Goal: Task Accomplishment & Management: Manage account settings

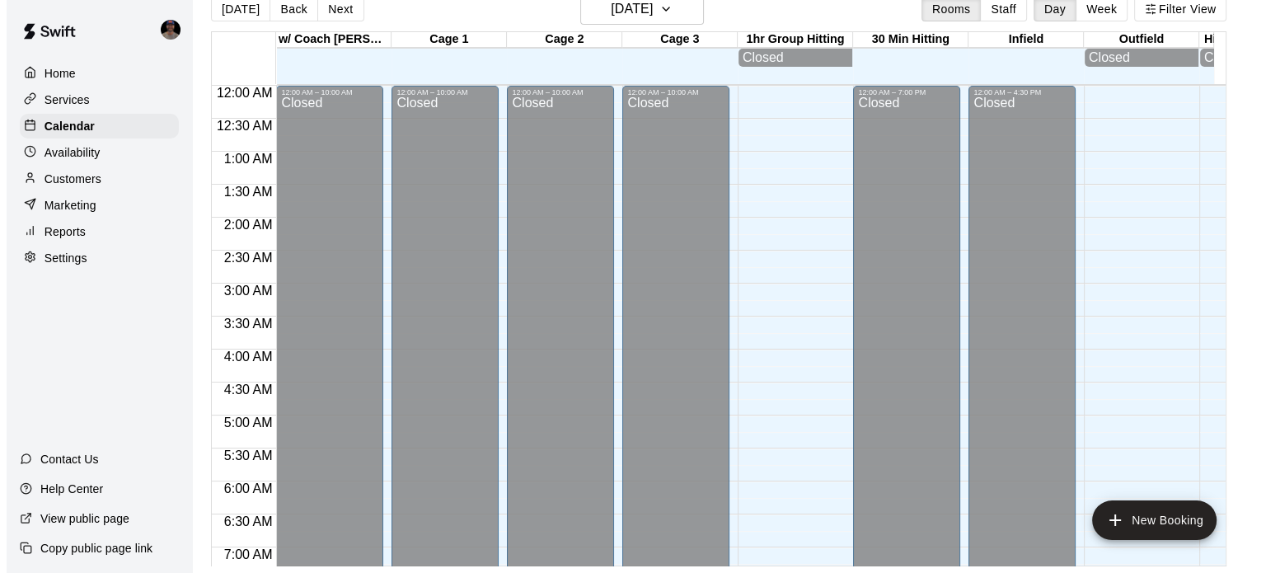
scroll to position [967, 0]
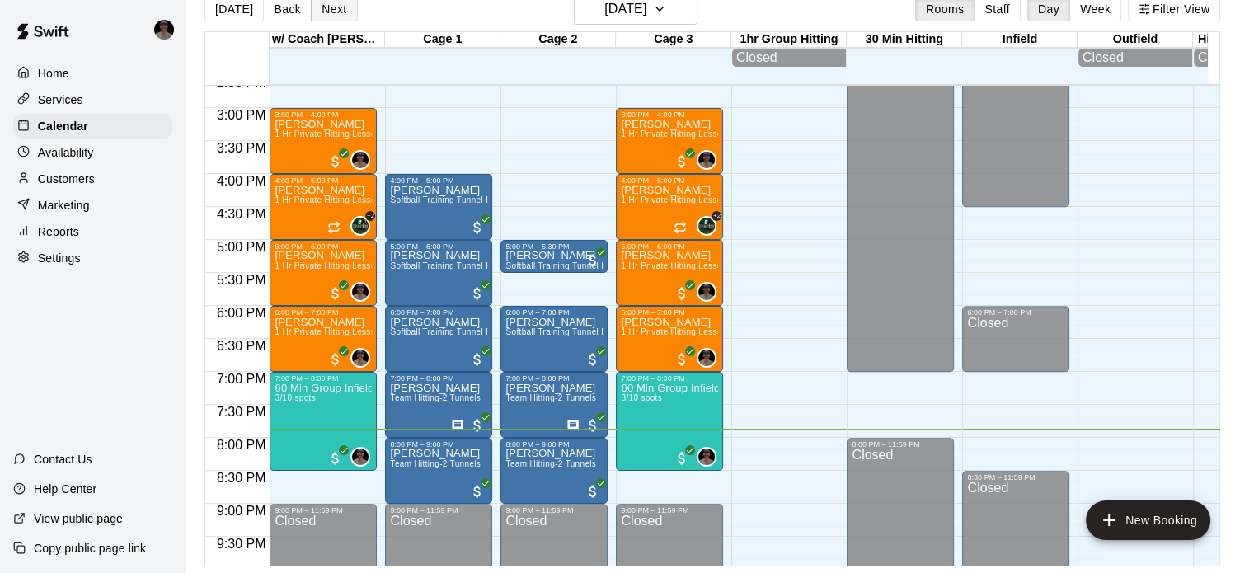
click at [314, 9] on button "Next" at bounding box center [334, 9] width 46 height 25
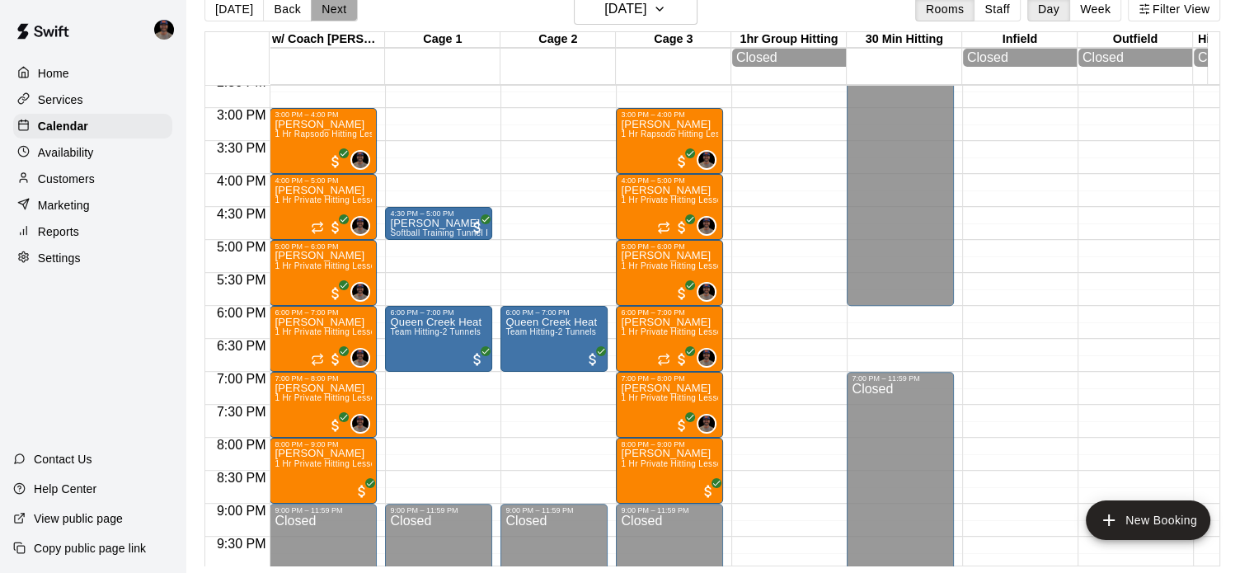
click at [326, 9] on button "Next" at bounding box center [334, 9] width 46 height 25
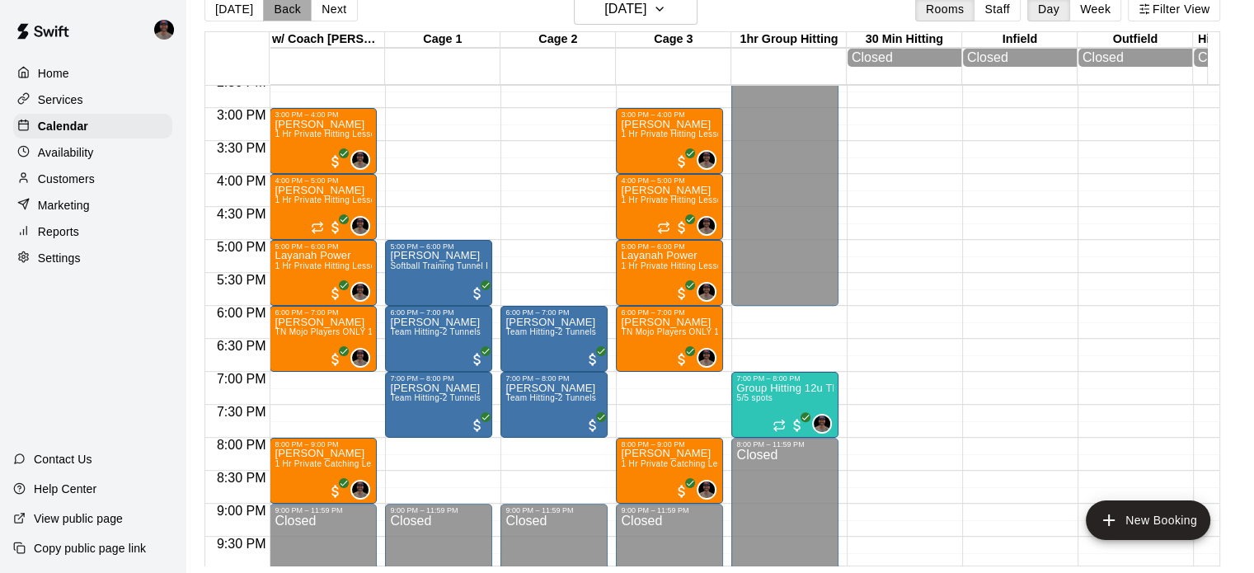
click at [275, 9] on button "Back" at bounding box center [287, 9] width 49 height 25
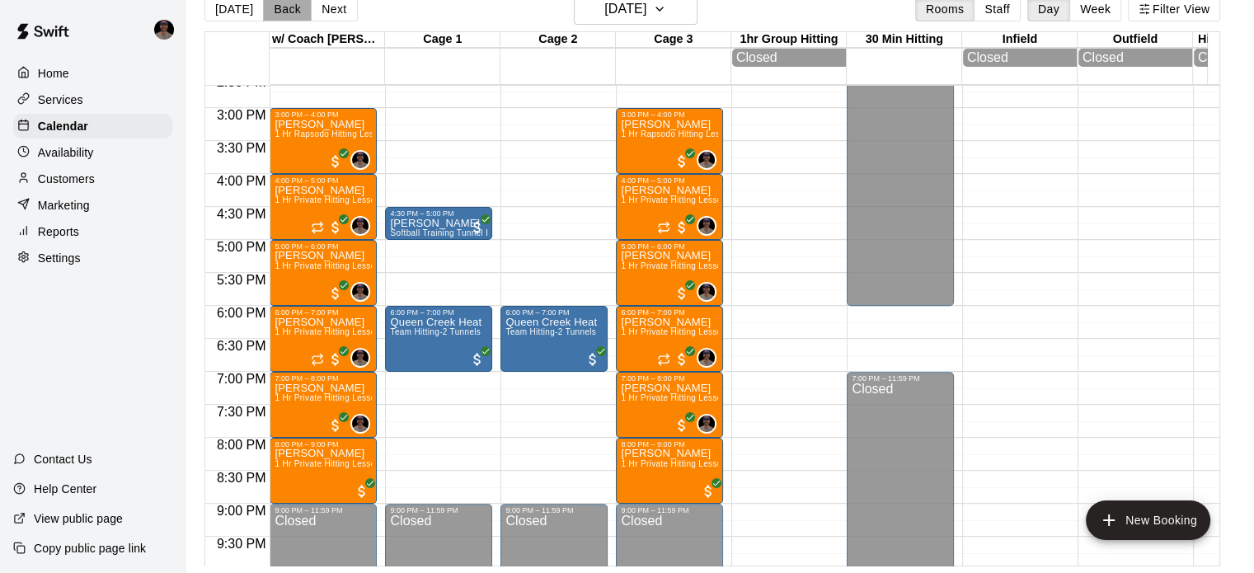
click at [302, 11] on button "Back" at bounding box center [287, 9] width 49 height 25
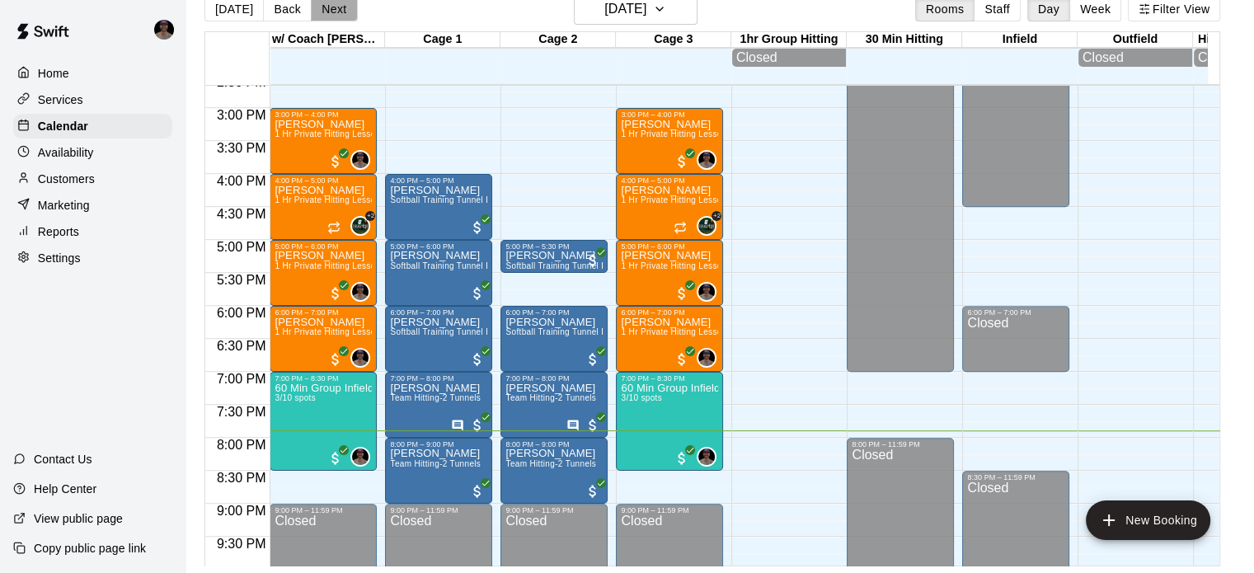
click at [334, 8] on button "Next" at bounding box center [334, 9] width 46 height 25
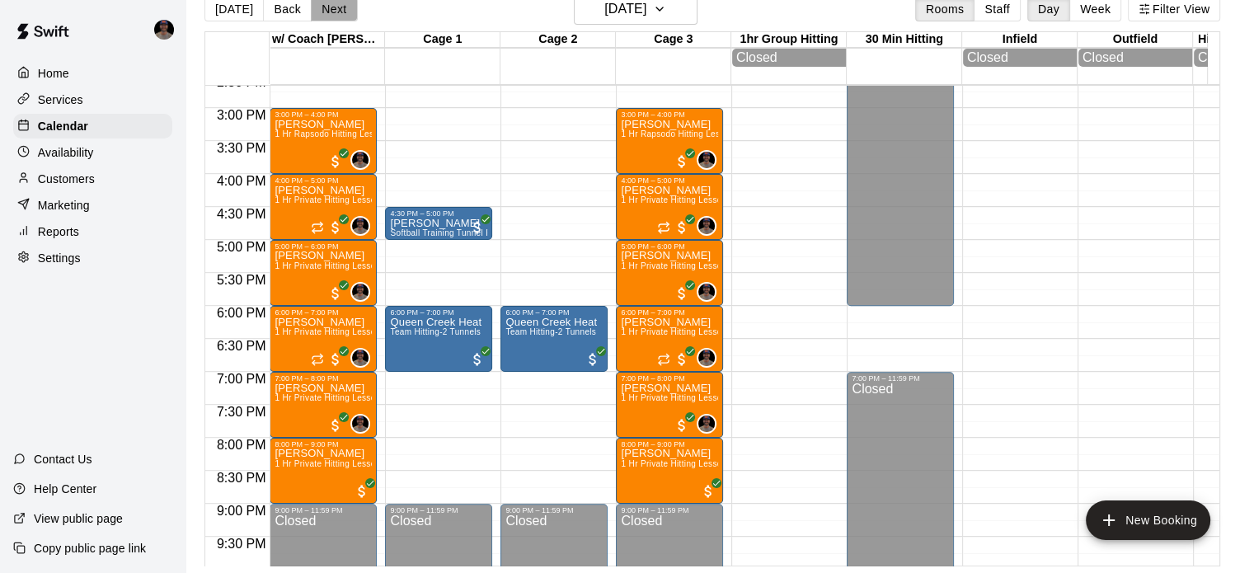
click at [334, 8] on button "Next" at bounding box center [334, 9] width 46 height 25
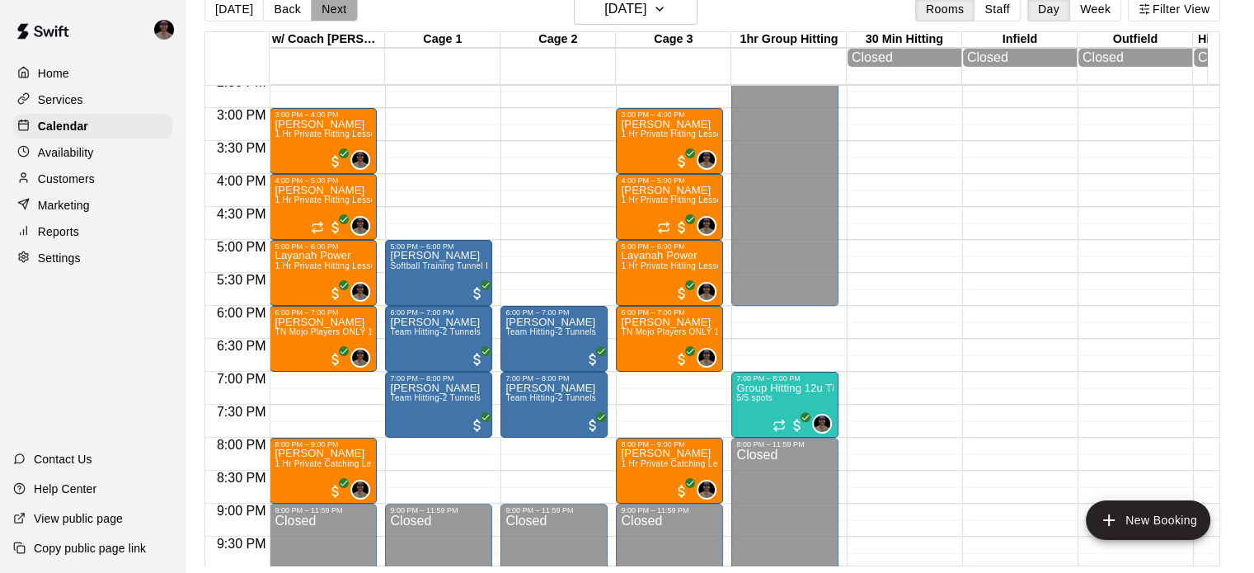
click at [334, 8] on button "Next" at bounding box center [334, 9] width 46 height 25
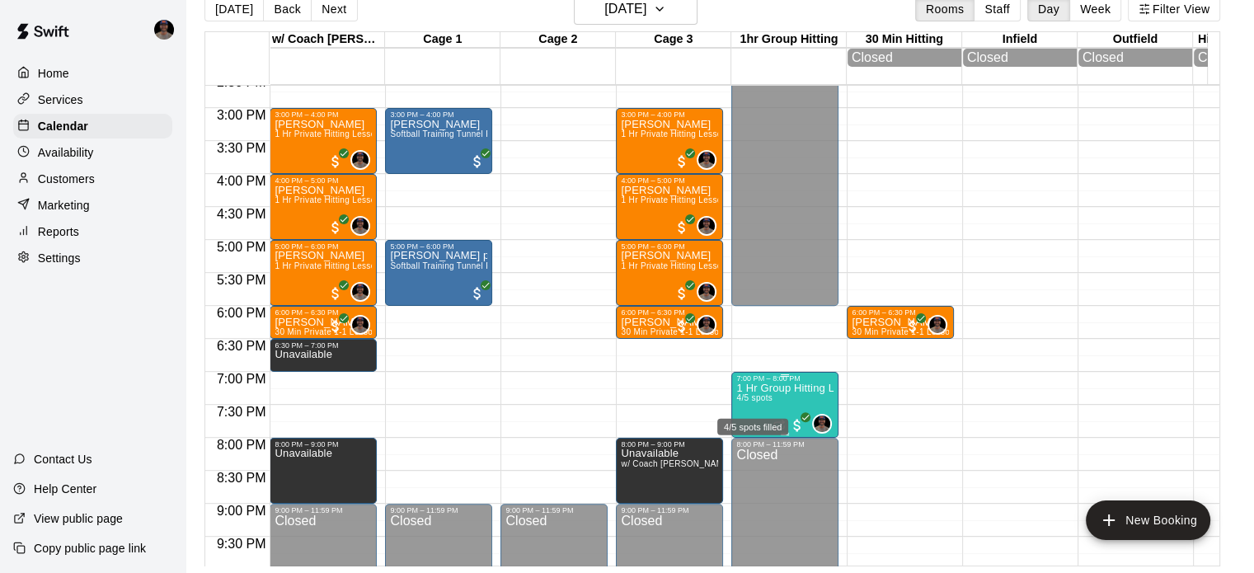
click at [756, 398] on span "4/5 spots" at bounding box center [754, 397] width 36 height 9
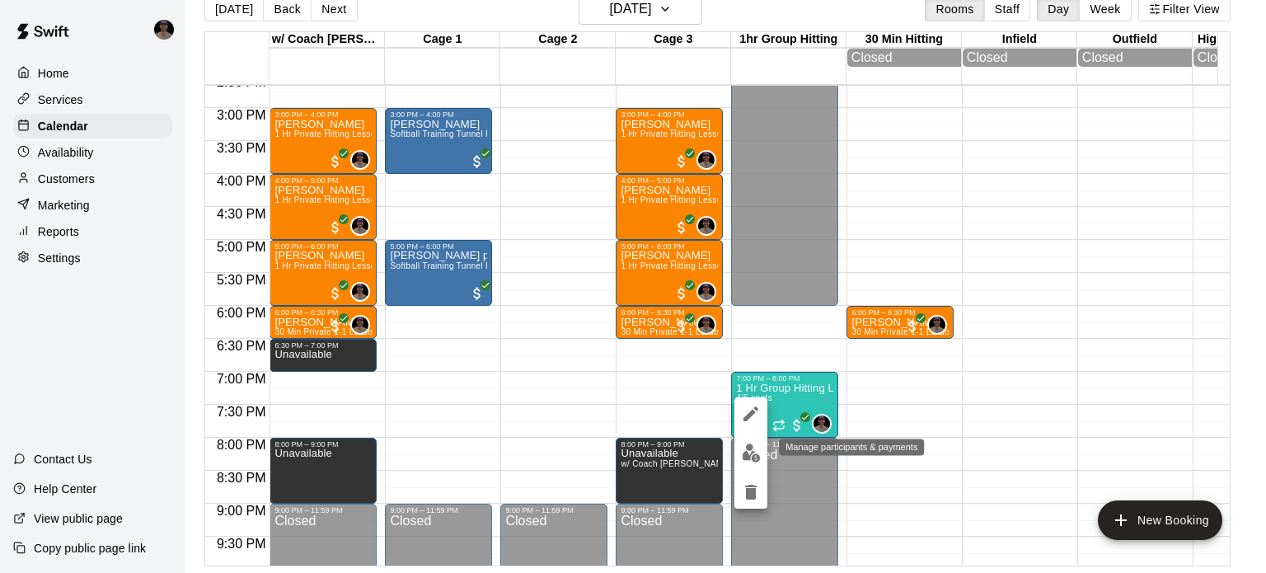
click at [746, 454] on img "edit" at bounding box center [751, 453] width 19 height 19
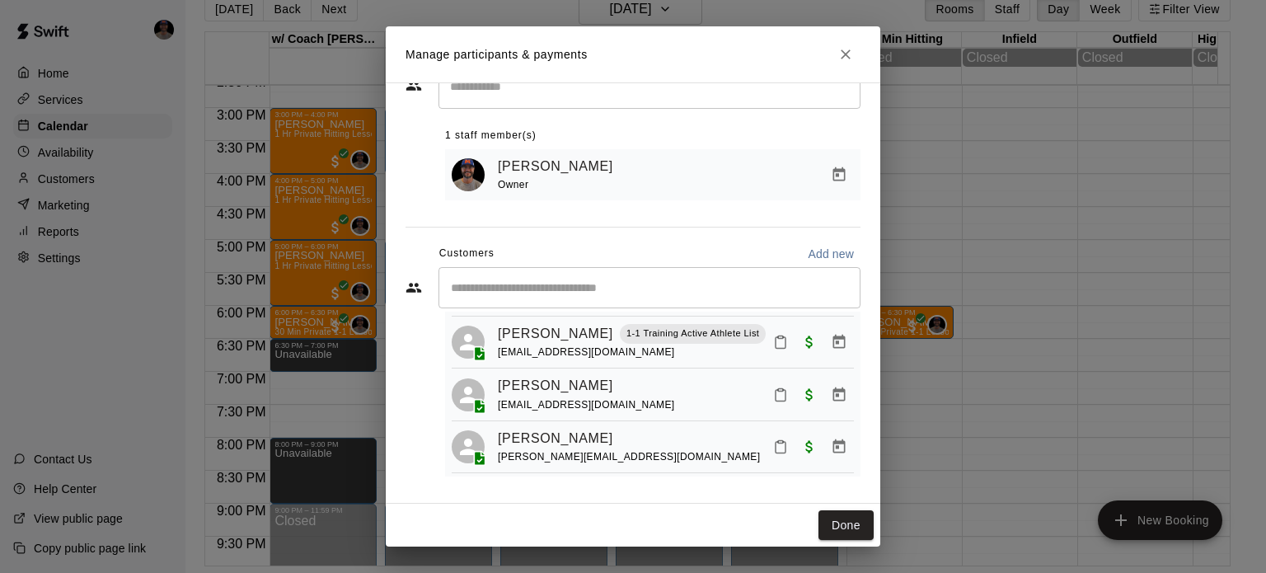
scroll to position [59, 0]
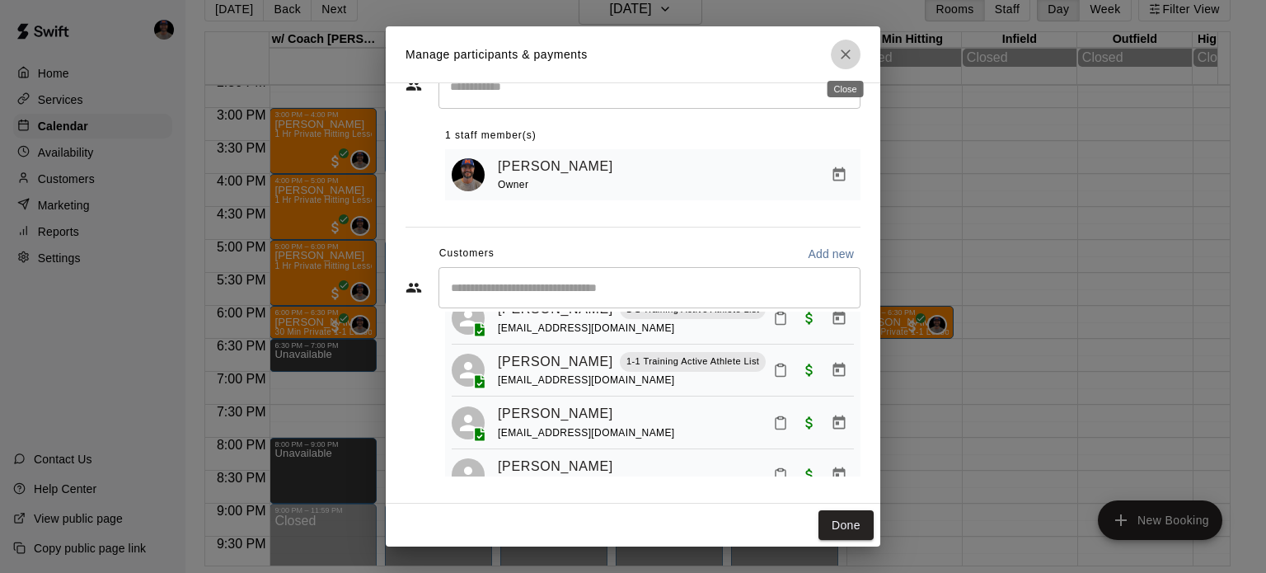
click at [847, 54] on icon "Close" at bounding box center [846, 54] width 10 height 10
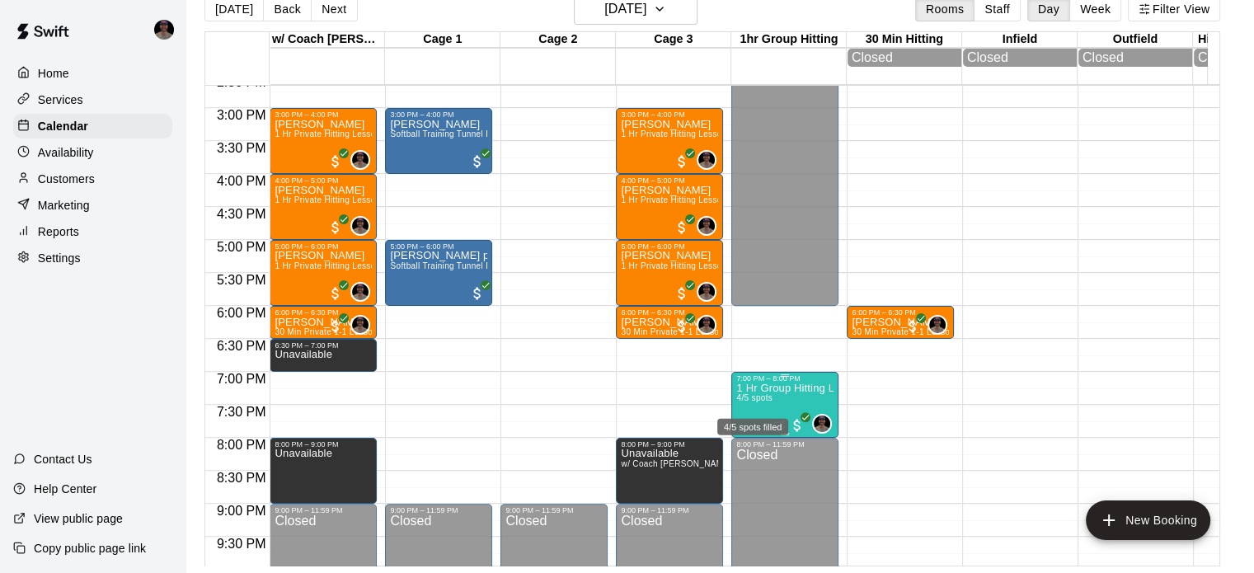
click at [750, 402] on span "4/5 spots" at bounding box center [754, 397] width 36 height 9
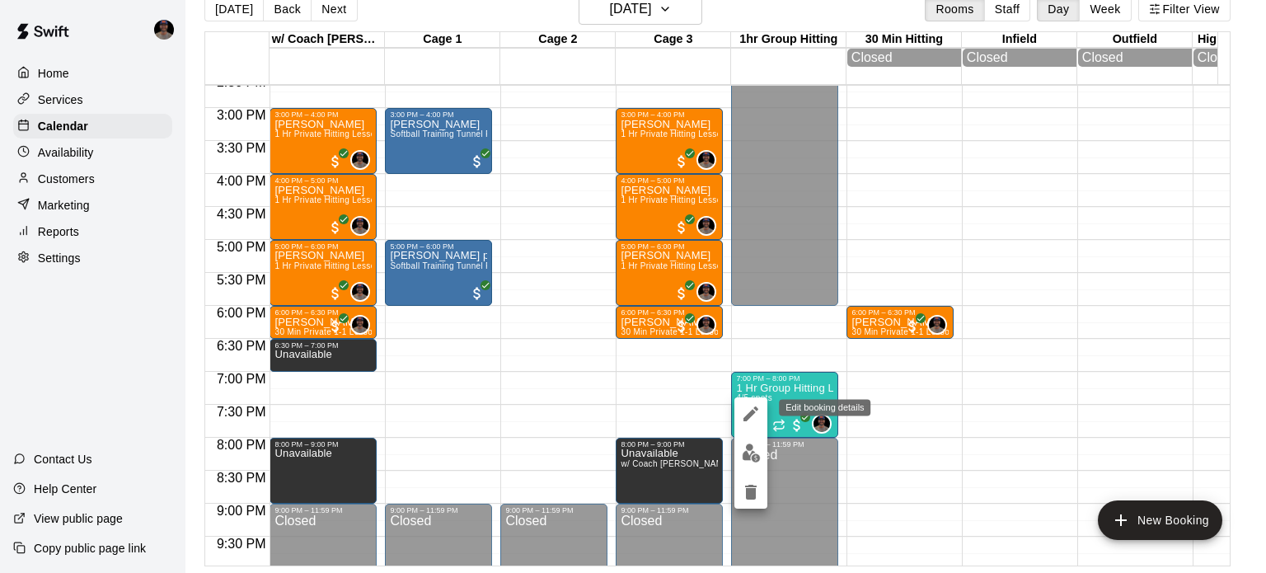
click at [751, 406] on icon "edit" at bounding box center [751, 414] width 20 height 20
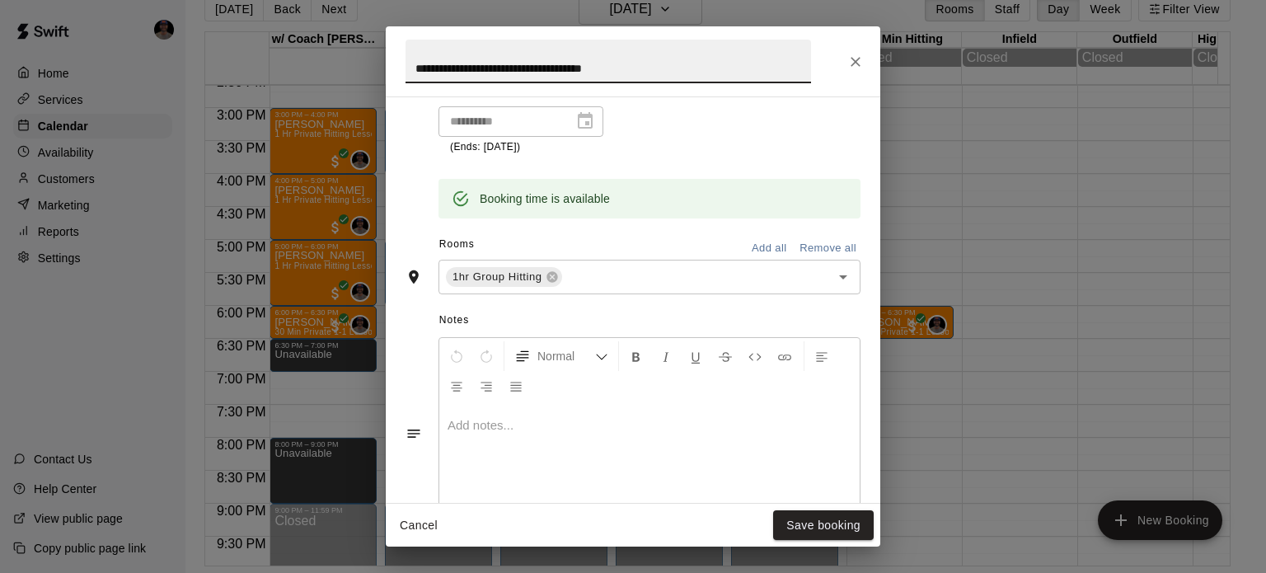
scroll to position [422, 0]
click at [857, 64] on icon "Close" at bounding box center [856, 62] width 16 height 16
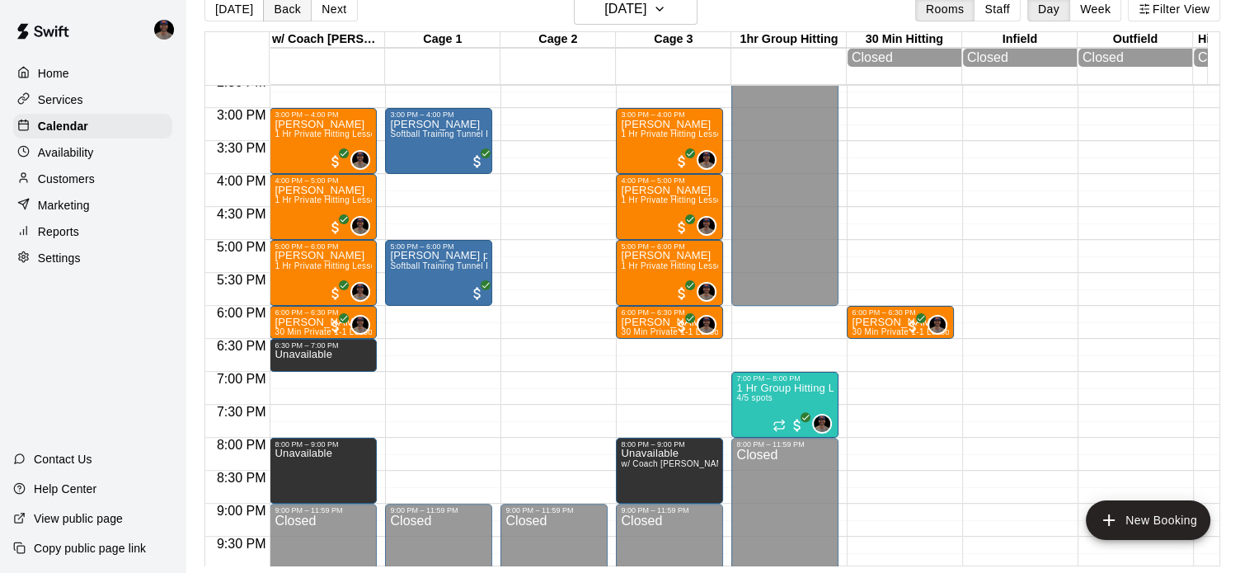
click at [273, 12] on button "Back" at bounding box center [287, 9] width 49 height 25
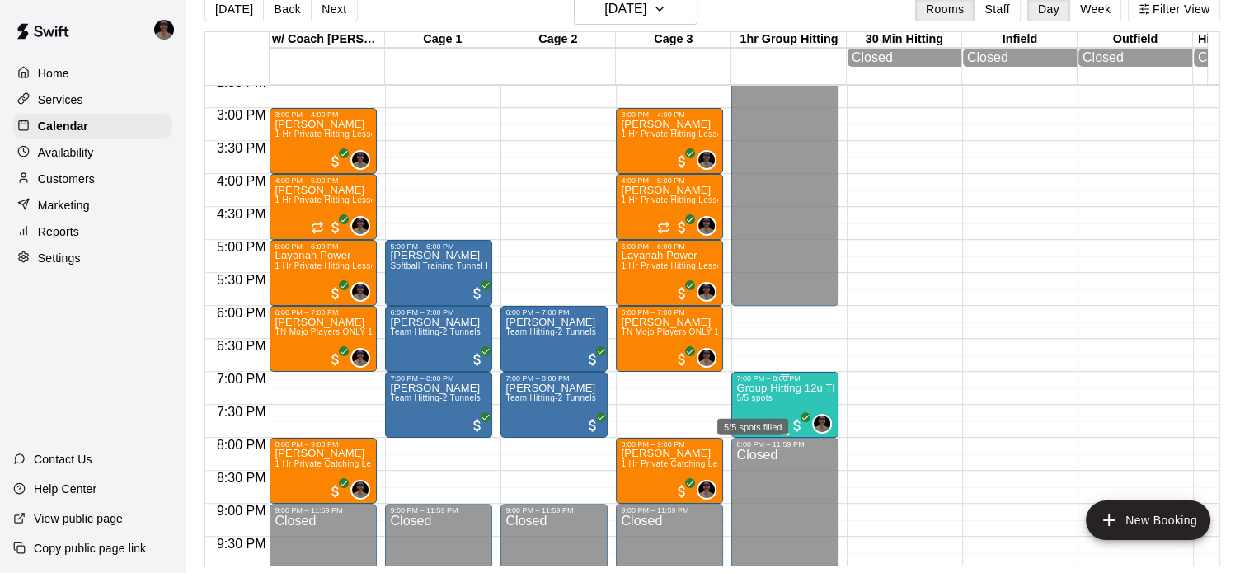
click at [755, 402] on span "5/5 spots" at bounding box center [754, 397] width 36 height 9
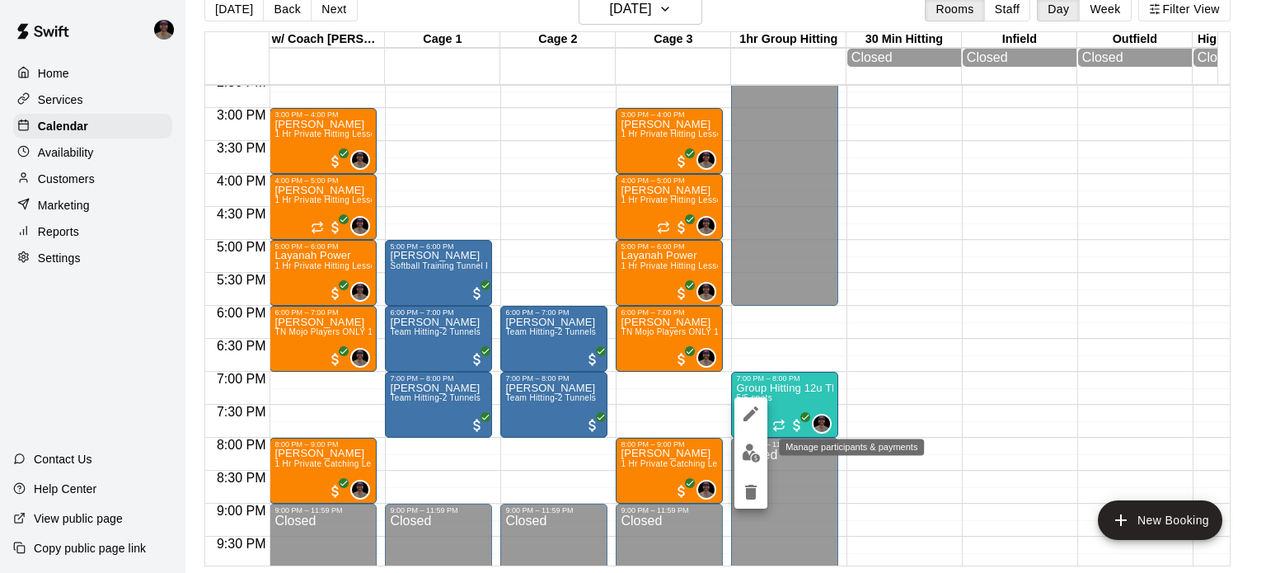
click at [749, 451] on img "edit" at bounding box center [751, 453] width 19 height 19
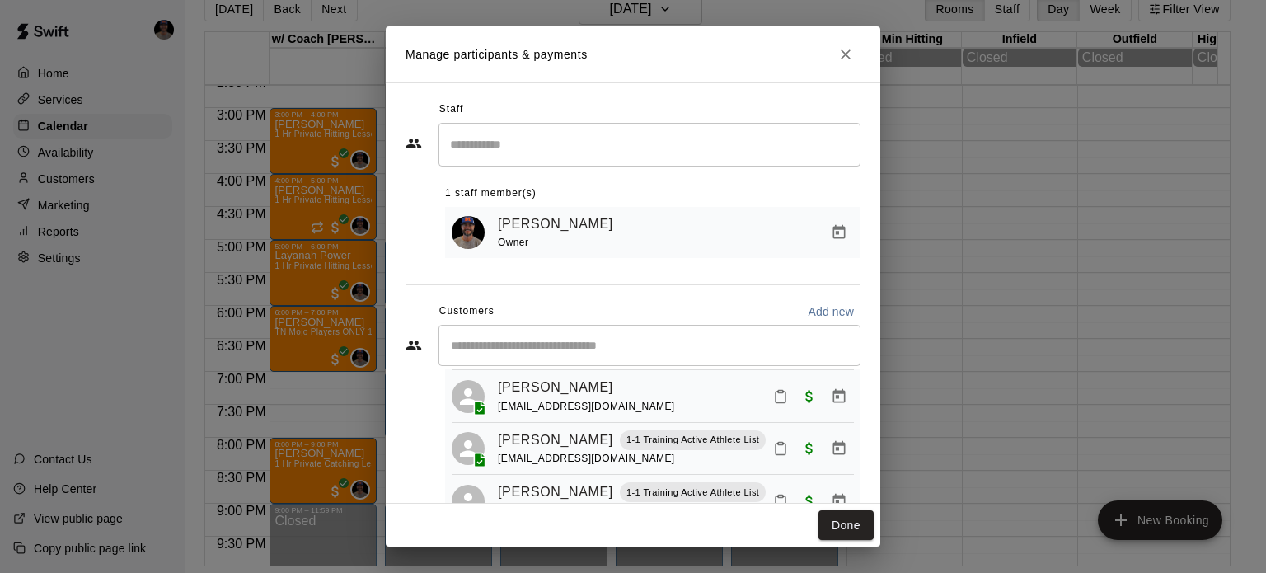
scroll to position [60, 0]
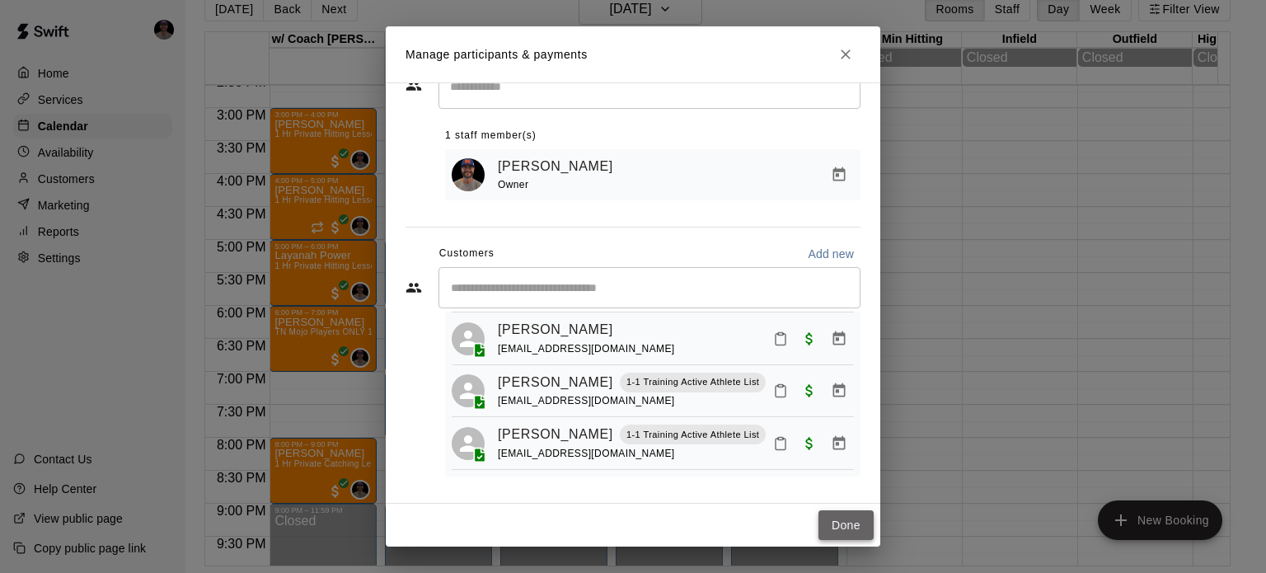
click at [824, 524] on button "Done" at bounding box center [846, 525] width 55 height 31
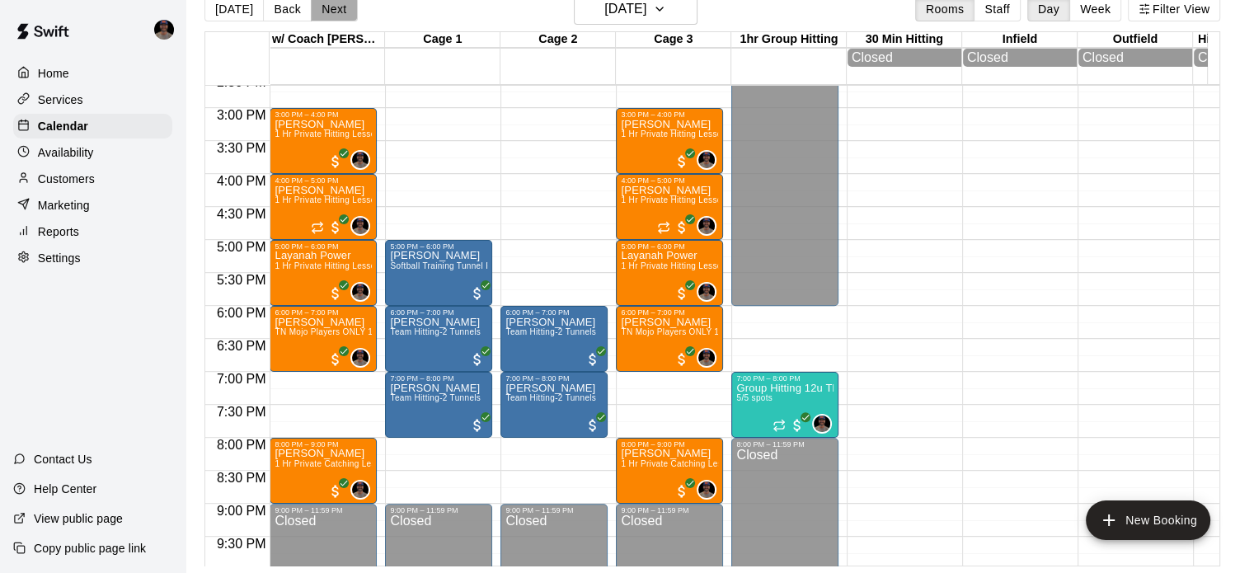
click at [322, 8] on button "Next" at bounding box center [334, 9] width 46 height 25
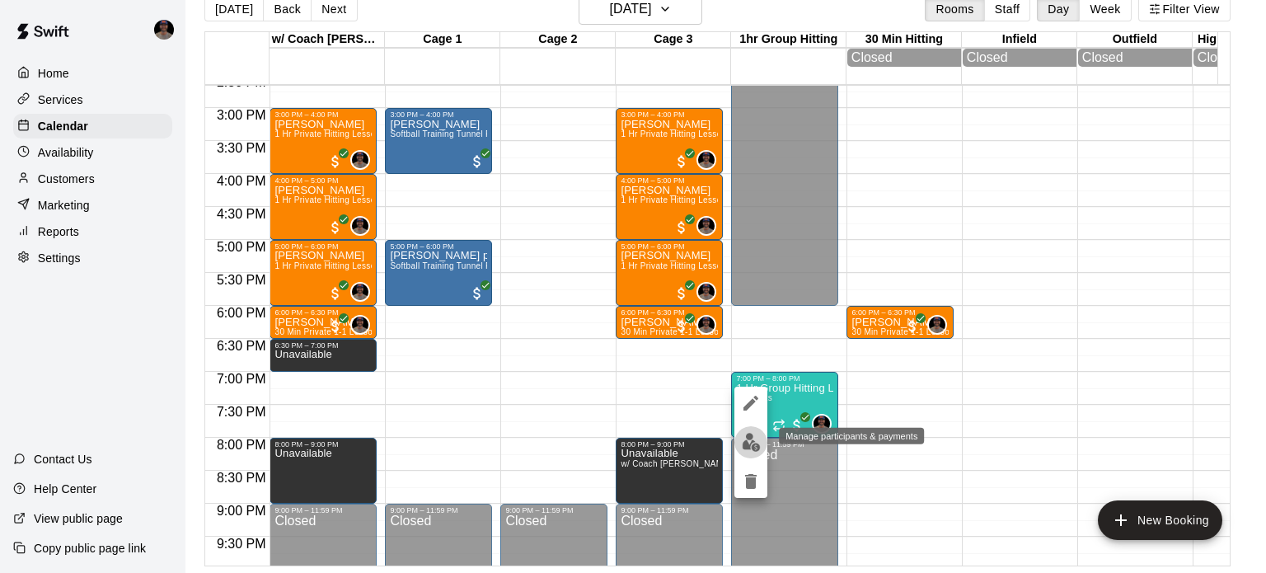
click at [751, 446] on img "edit" at bounding box center [751, 442] width 19 height 19
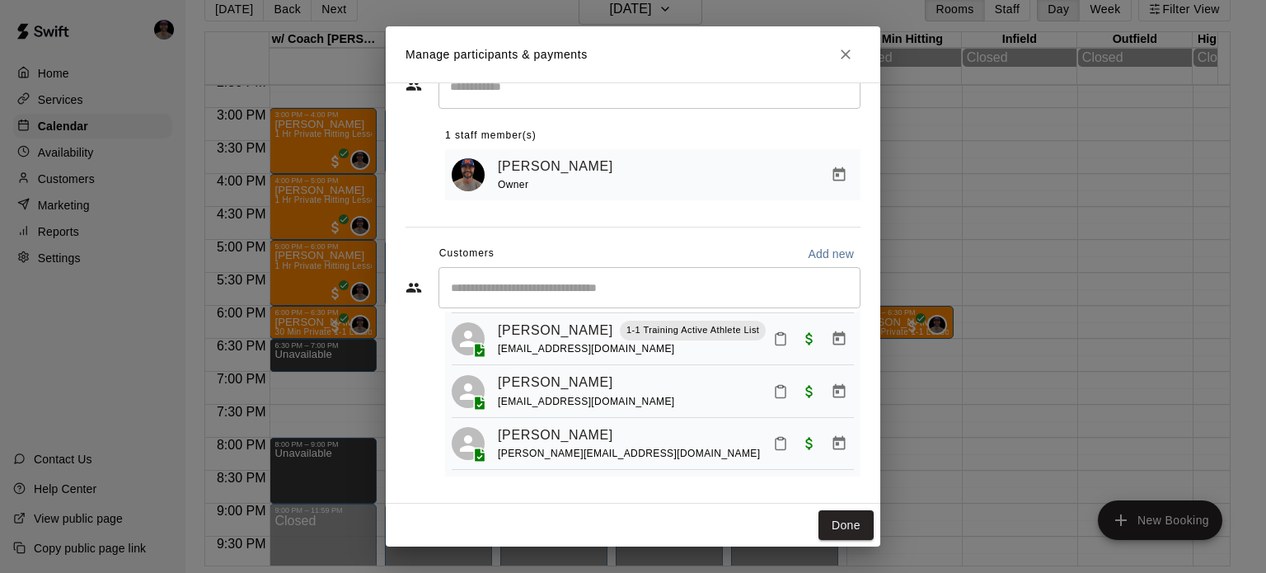
click at [846, 54] on icon "Close" at bounding box center [846, 54] width 10 height 10
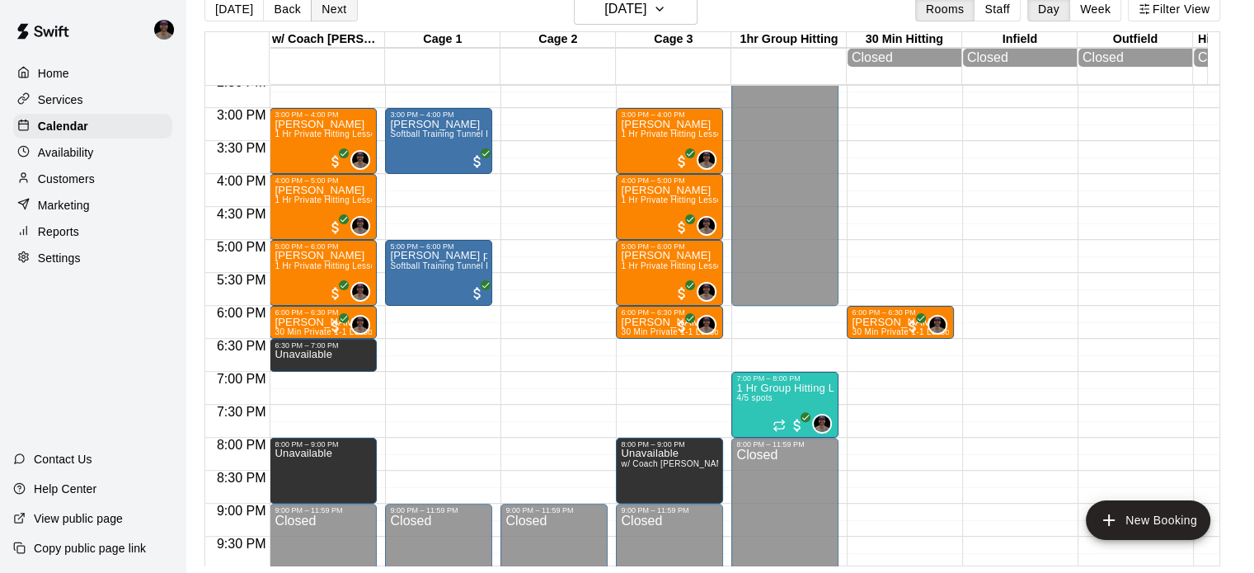
click at [335, 12] on button "Next" at bounding box center [334, 9] width 46 height 25
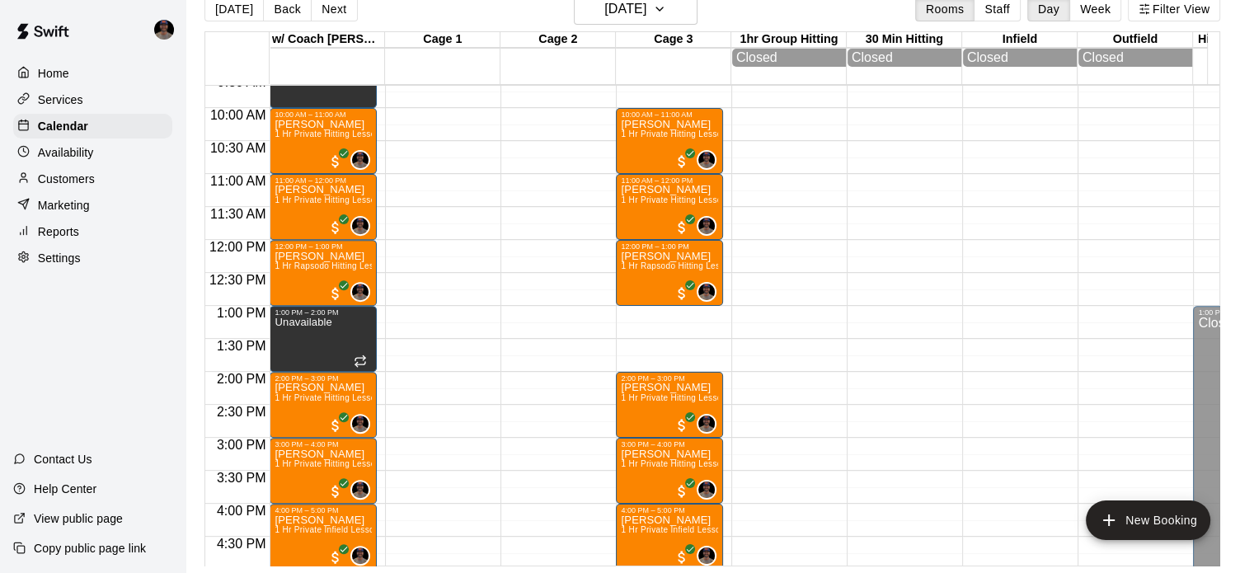
scroll to position [555, 0]
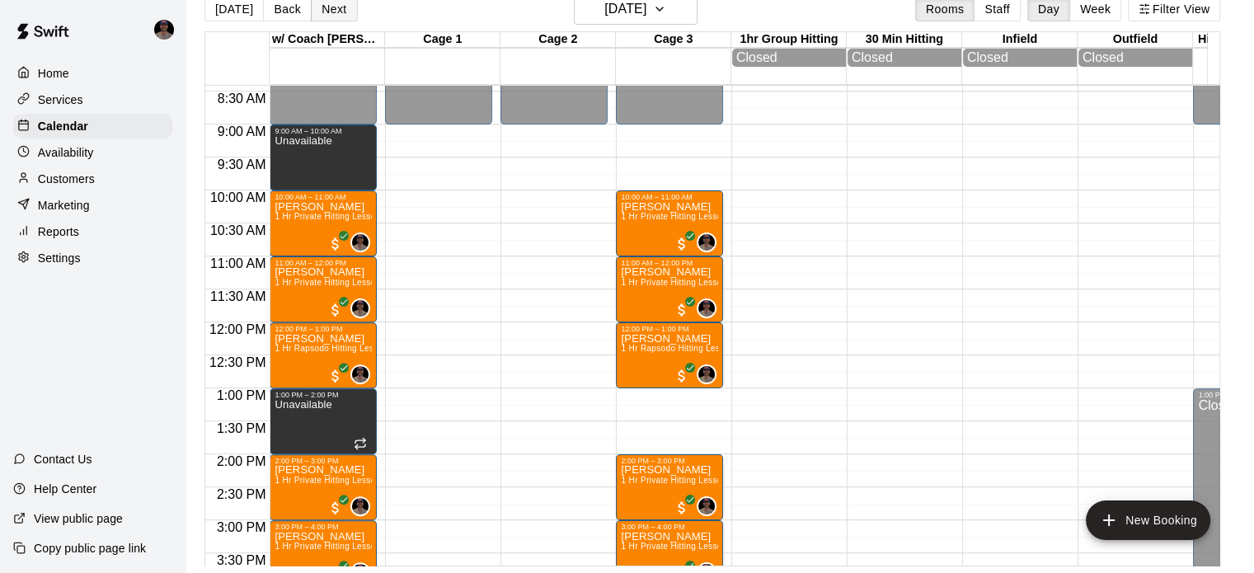
click at [331, 12] on button "Next" at bounding box center [334, 9] width 46 height 25
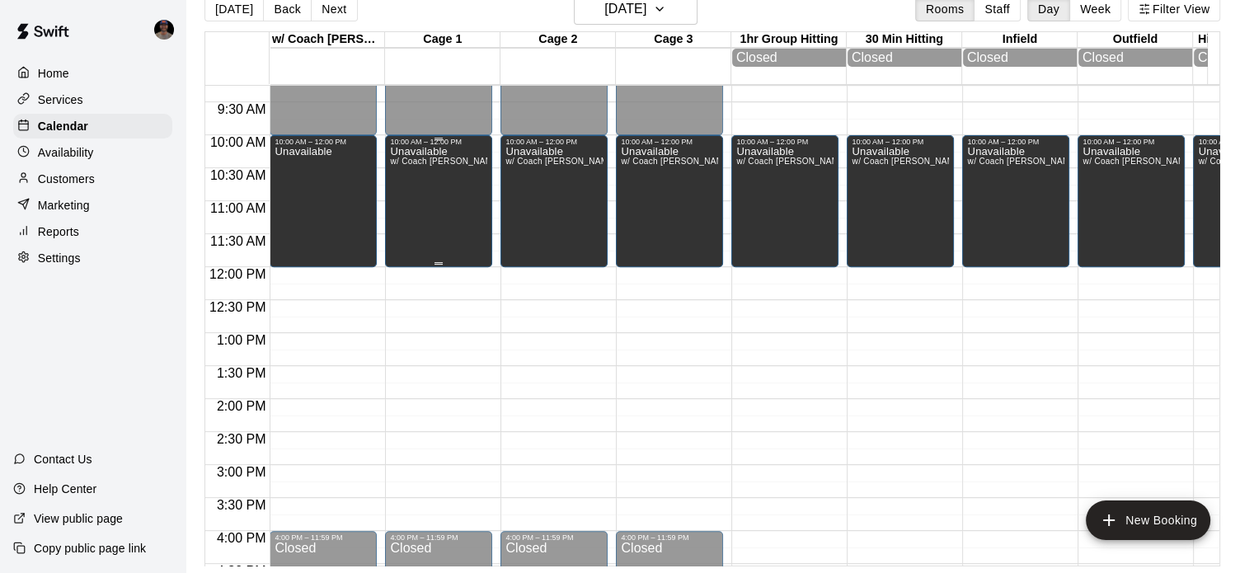
scroll to position [637, 0]
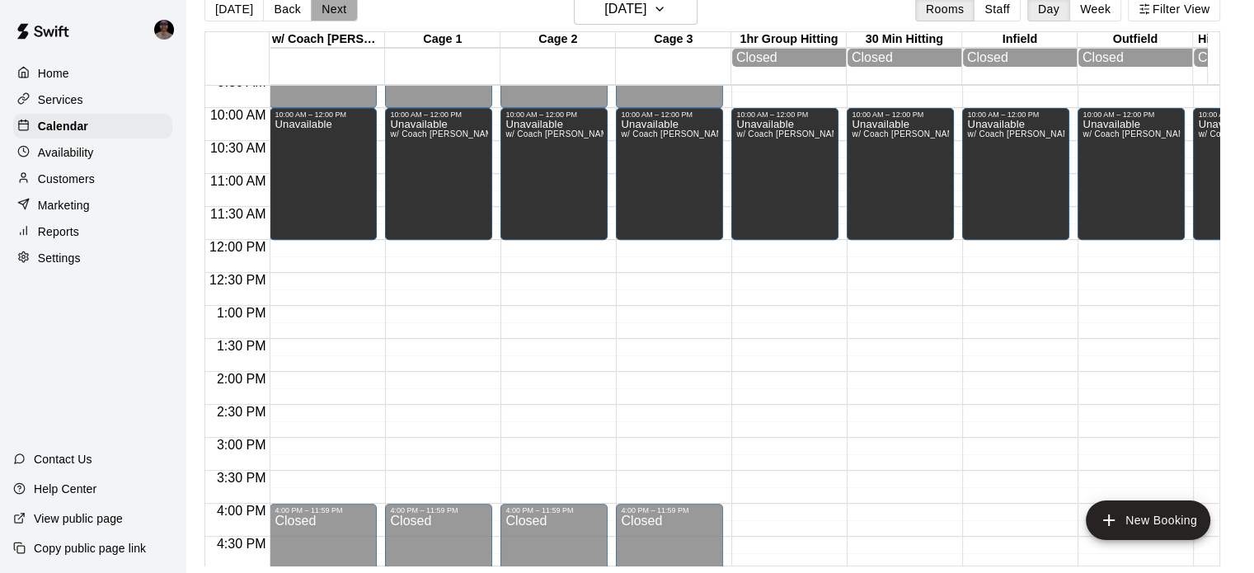
click at [343, 7] on button "Next" at bounding box center [334, 9] width 46 height 25
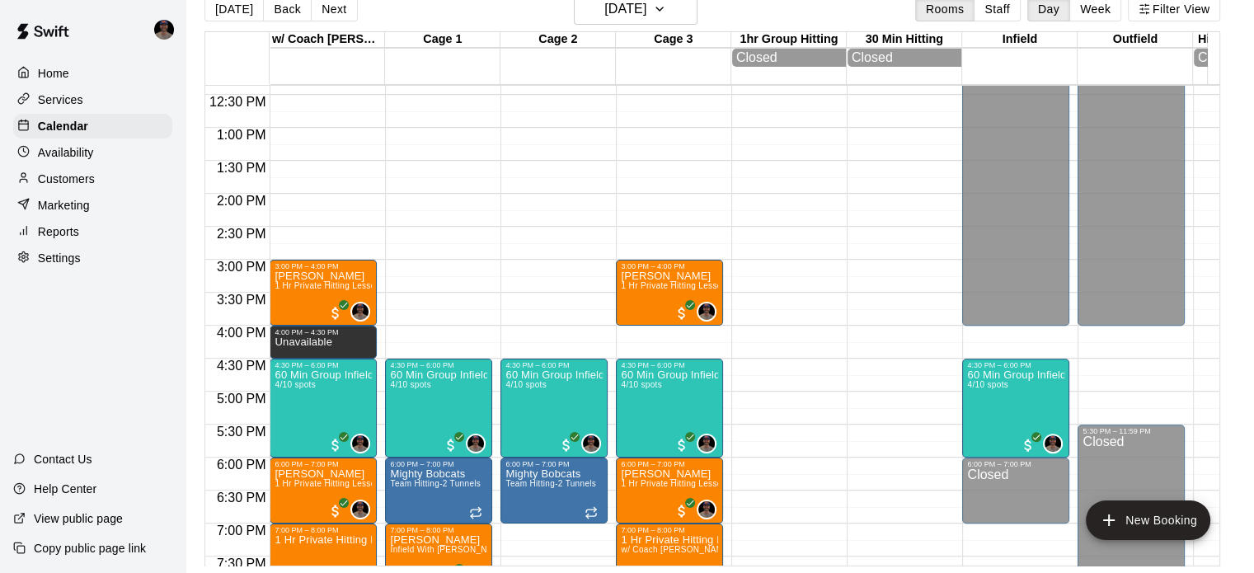
scroll to position [885, 0]
